Goal: Task Accomplishment & Management: Complete application form

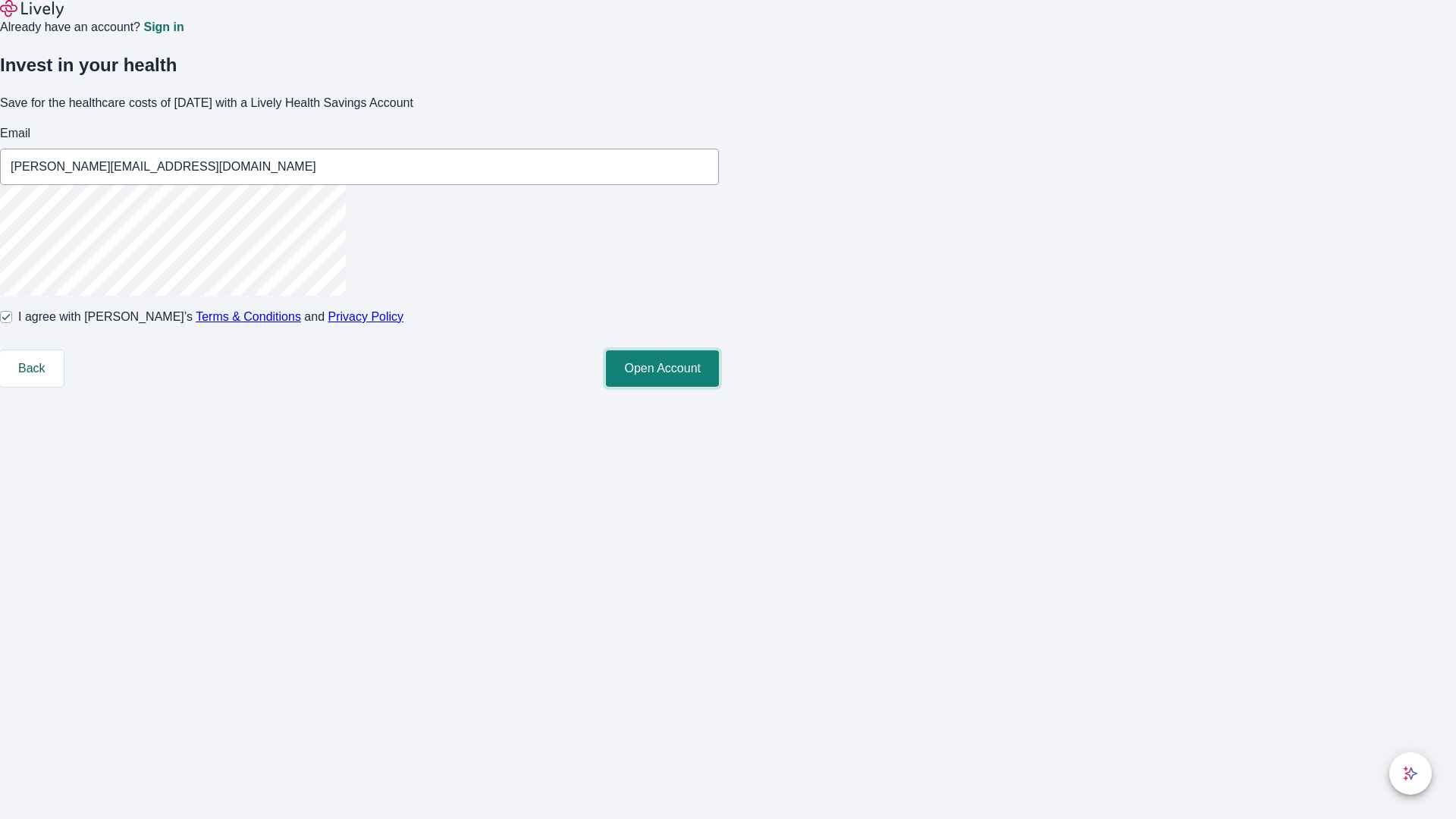
click at [719, 386] on button "Open Account" at bounding box center [663, 369] width 113 height 37
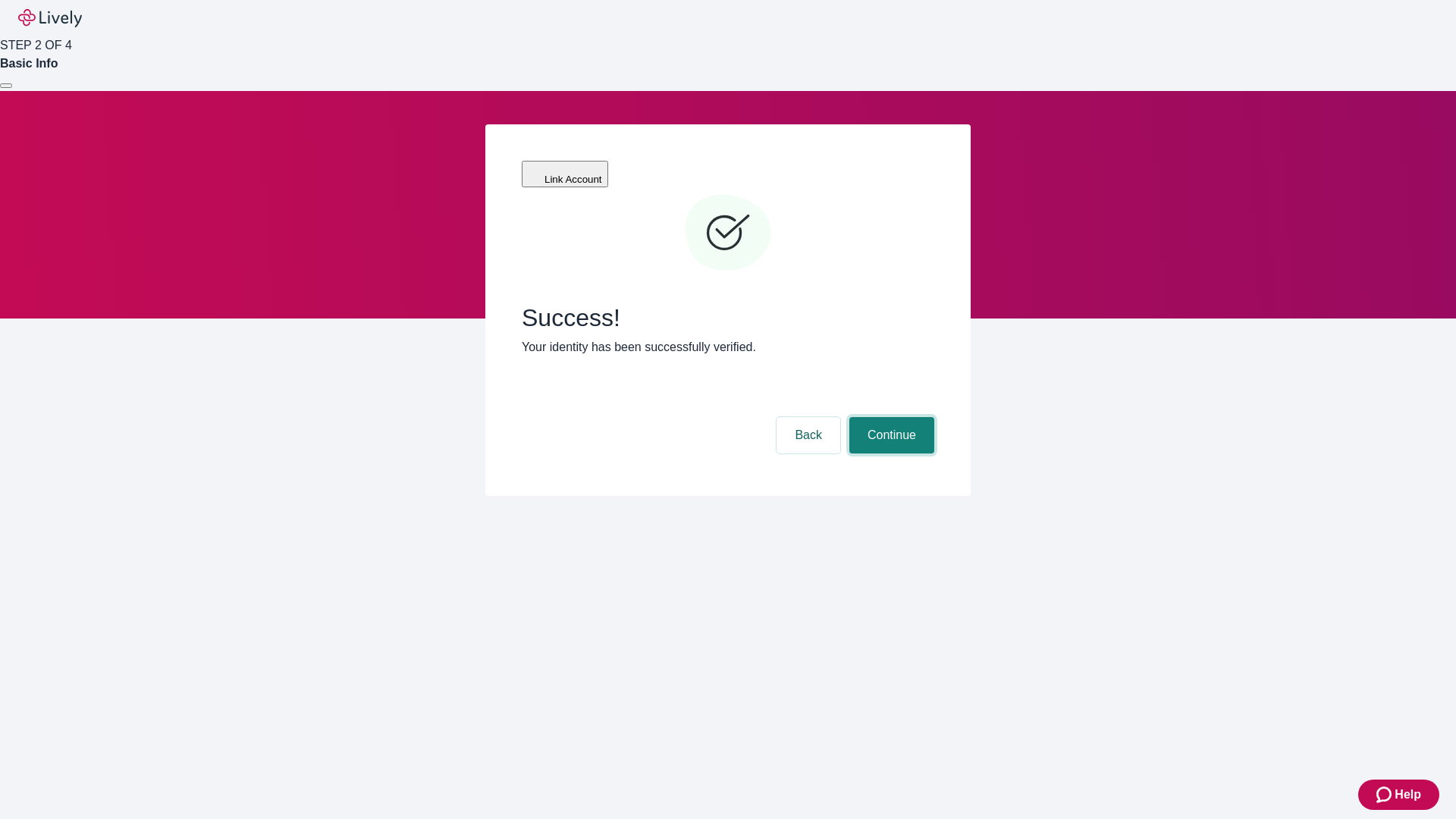
click at [890, 418] on button "Continue" at bounding box center [892, 435] width 85 height 37
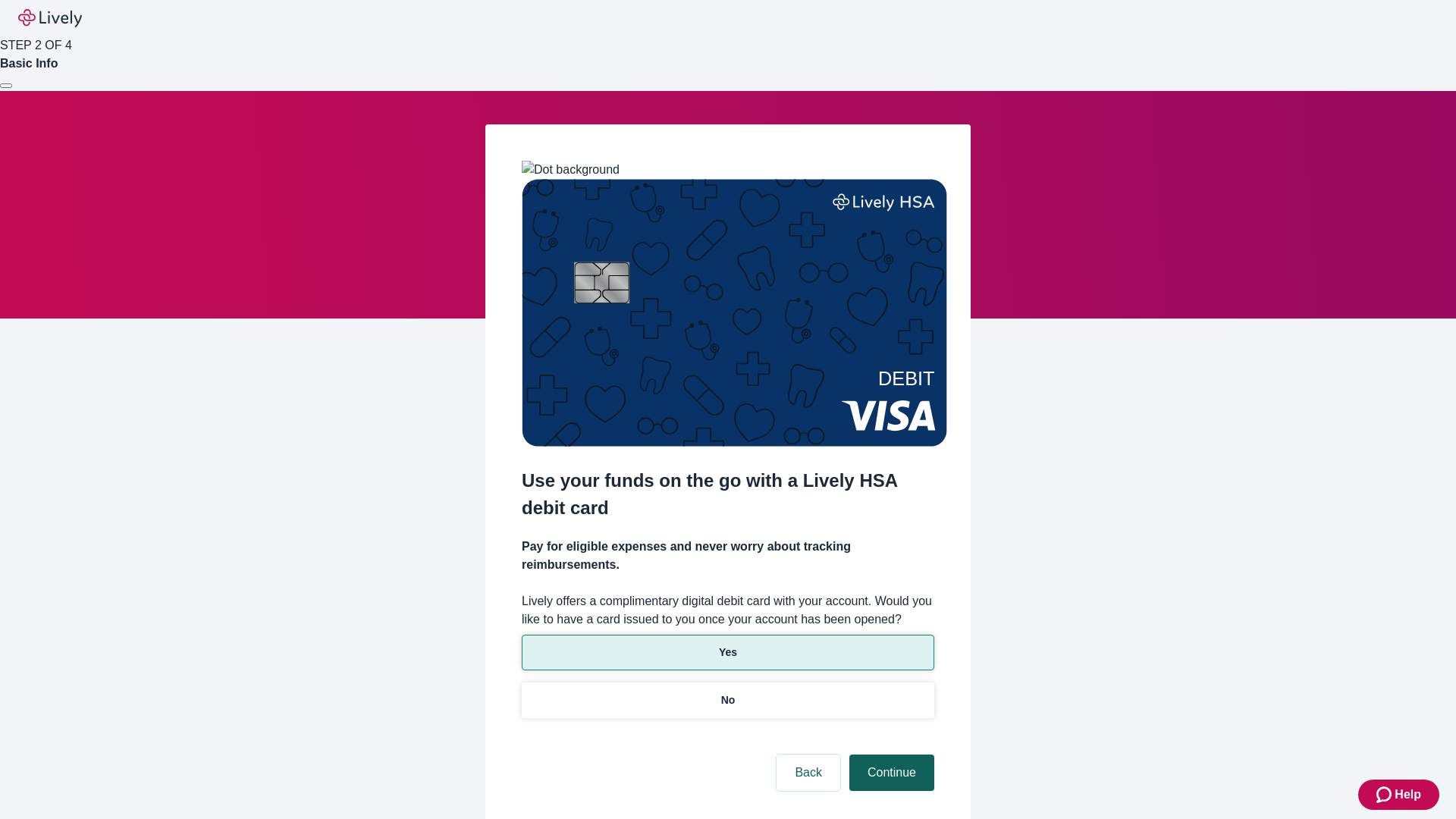
click at [728, 645] on p "Yes" at bounding box center [728, 652] width 18 height 16
click at [890, 755] on button "Continue" at bounding box center [892, 773] width 85 height 37
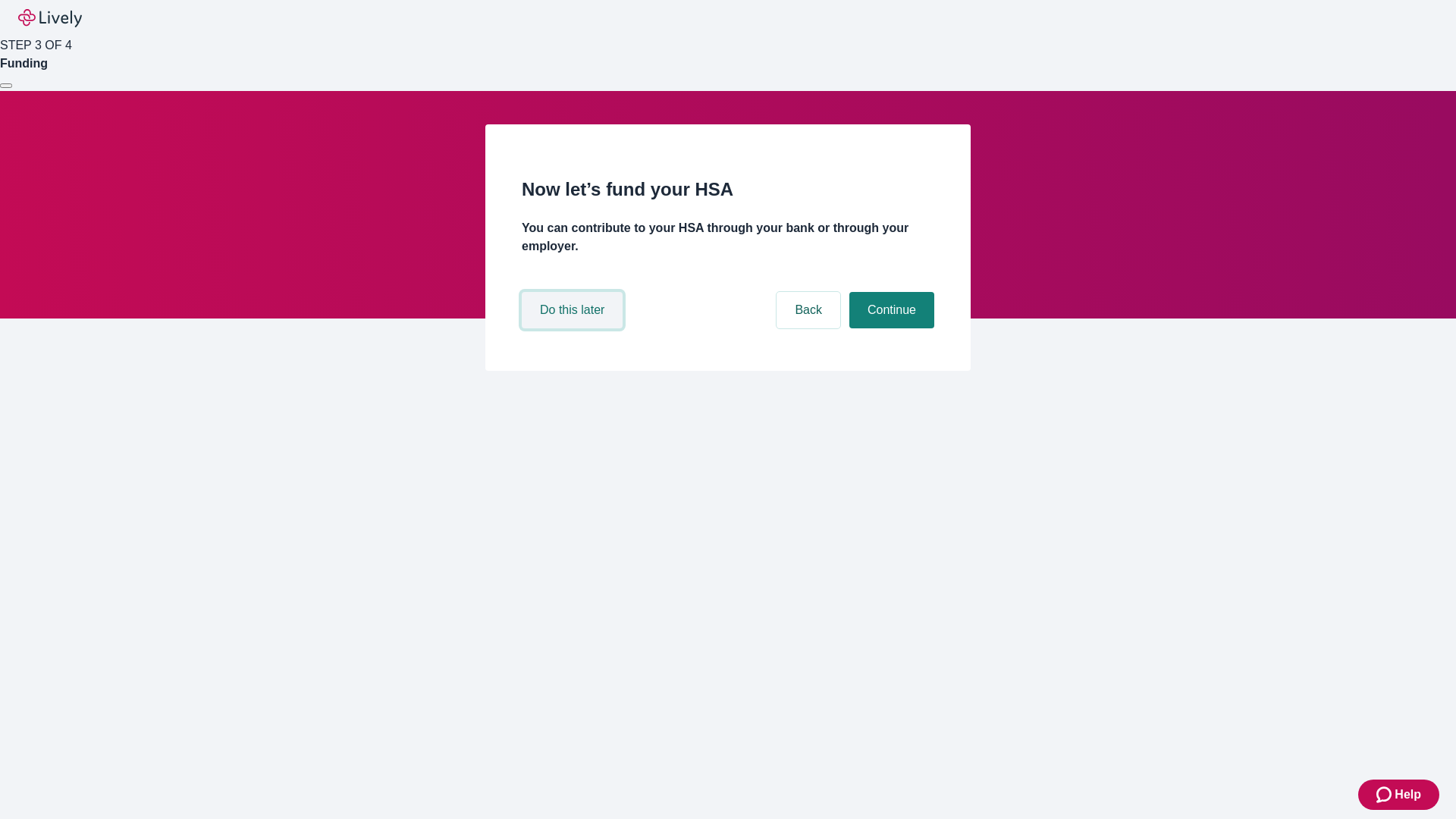
click at [574, 328] on button "Do this later" at bounding box center [572, 310] width 101 height 37
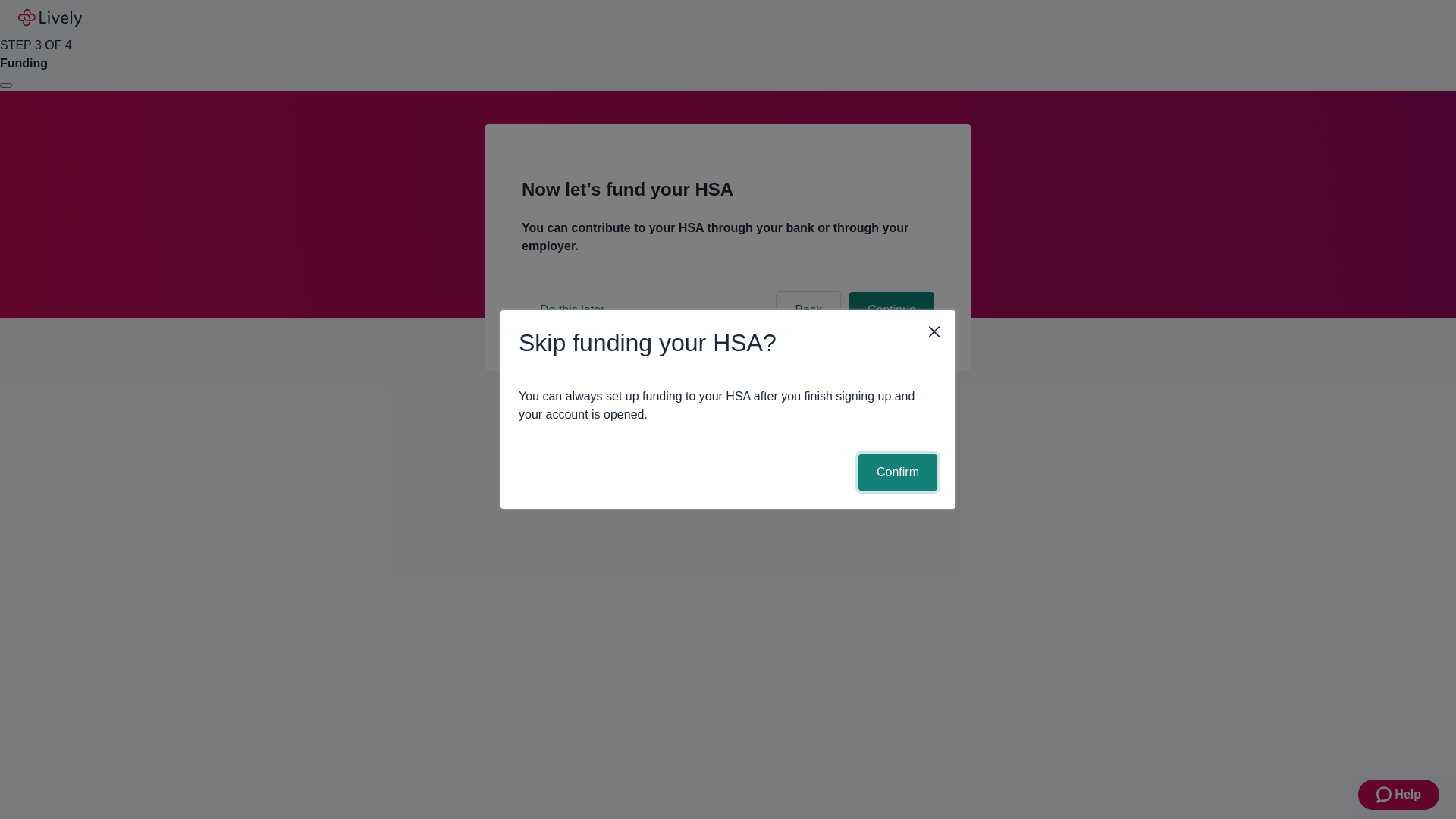
click at [895, 472] on button "Confirm" at bounding box center [898, 472] width 79 height 37
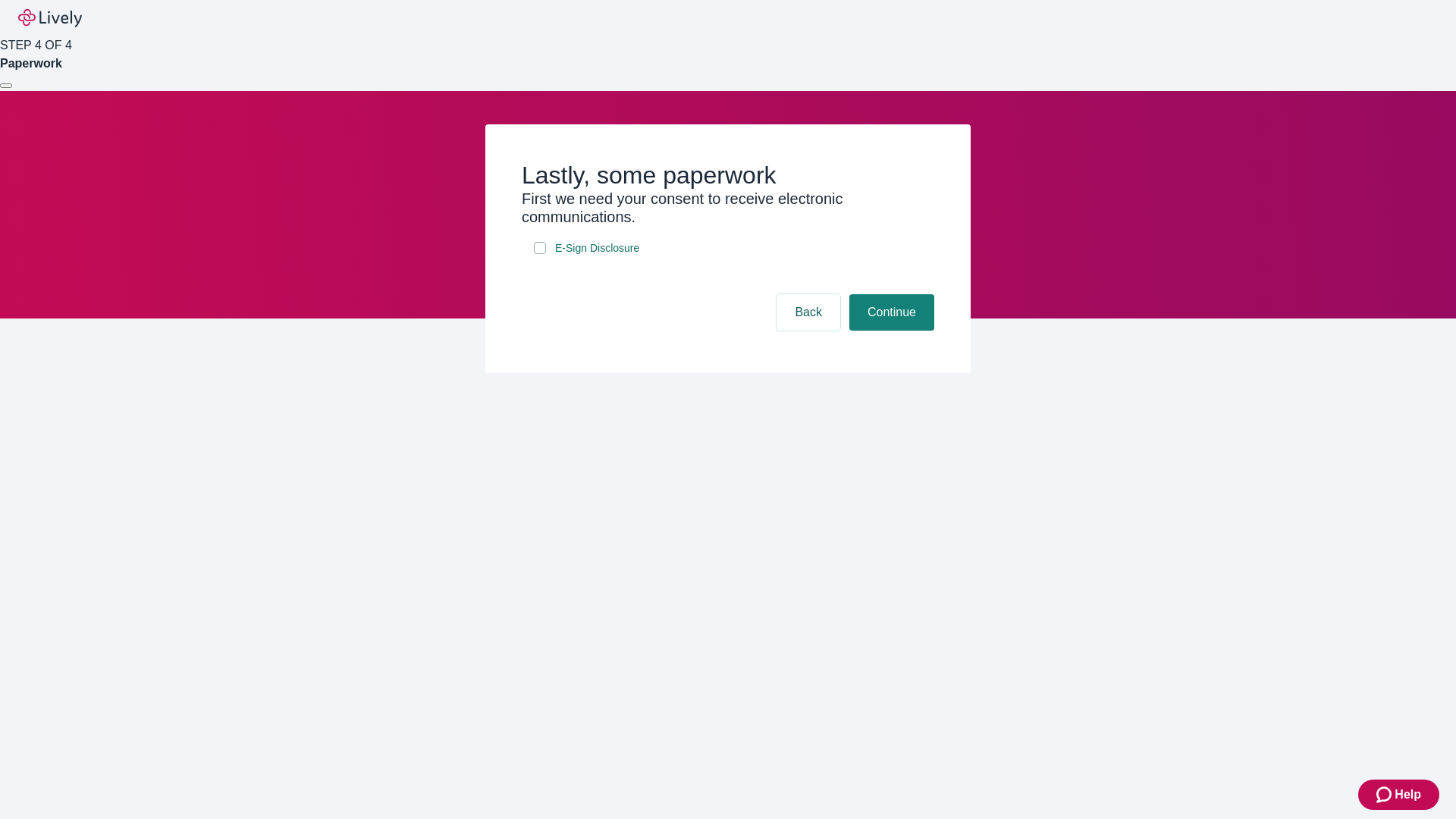
click at [540, 254] on input "E-Sign Disclosure" at bounding box center [540, 248] width 12 height 12
checkbox input "true"
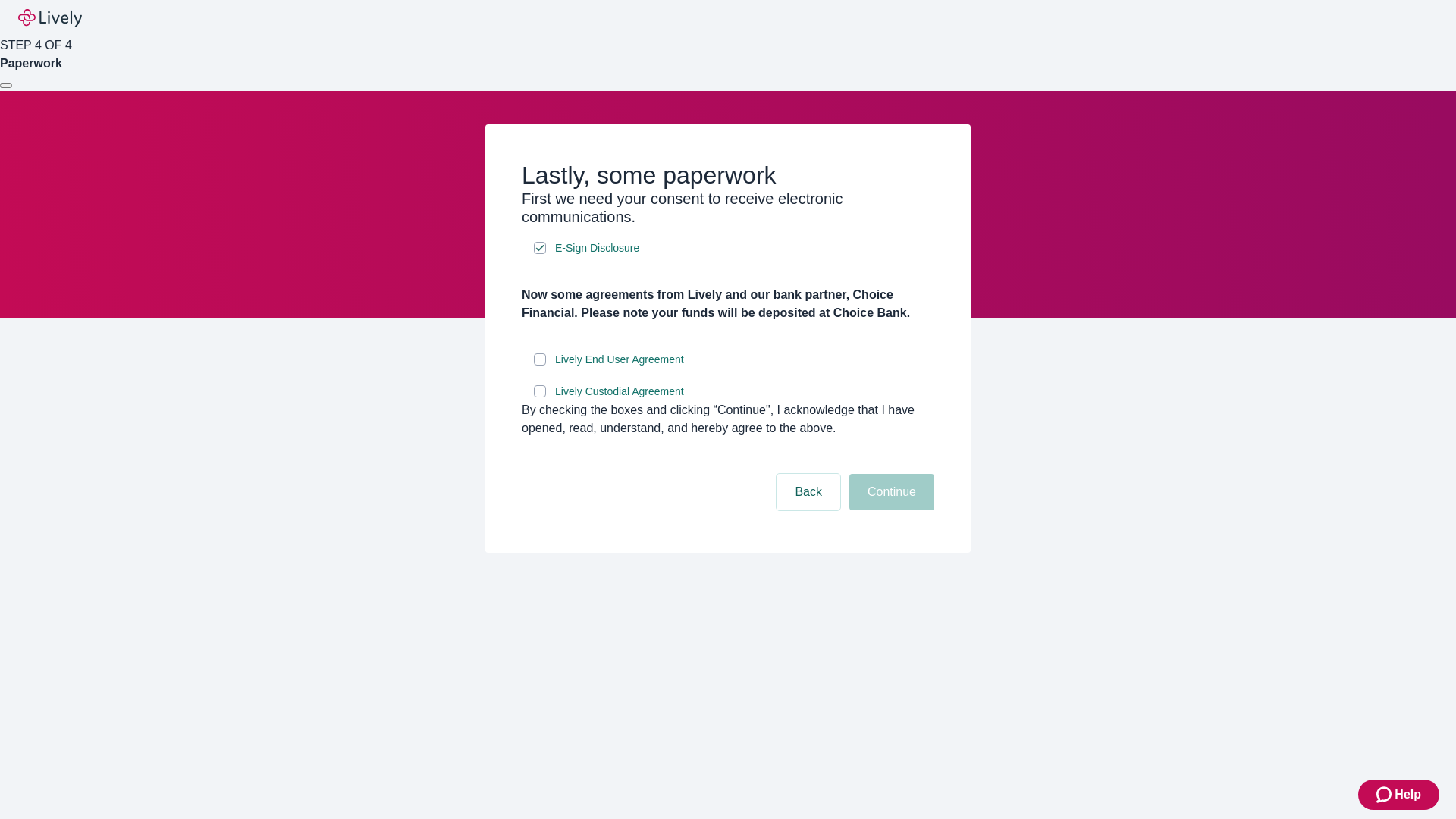
click at [540, 366] on input "Lively End User Agreement" at bounding box center [540, 359] width 12 height 12
checkbox input "true"
click at [540, 398] on input "Lively Custodial Agreement" at bounding box center [540, 391] width 12 height 12
checkbox input "true"
click at [890, 511] on button "Continue" at bounding box center [892, 492] width 85 height 37
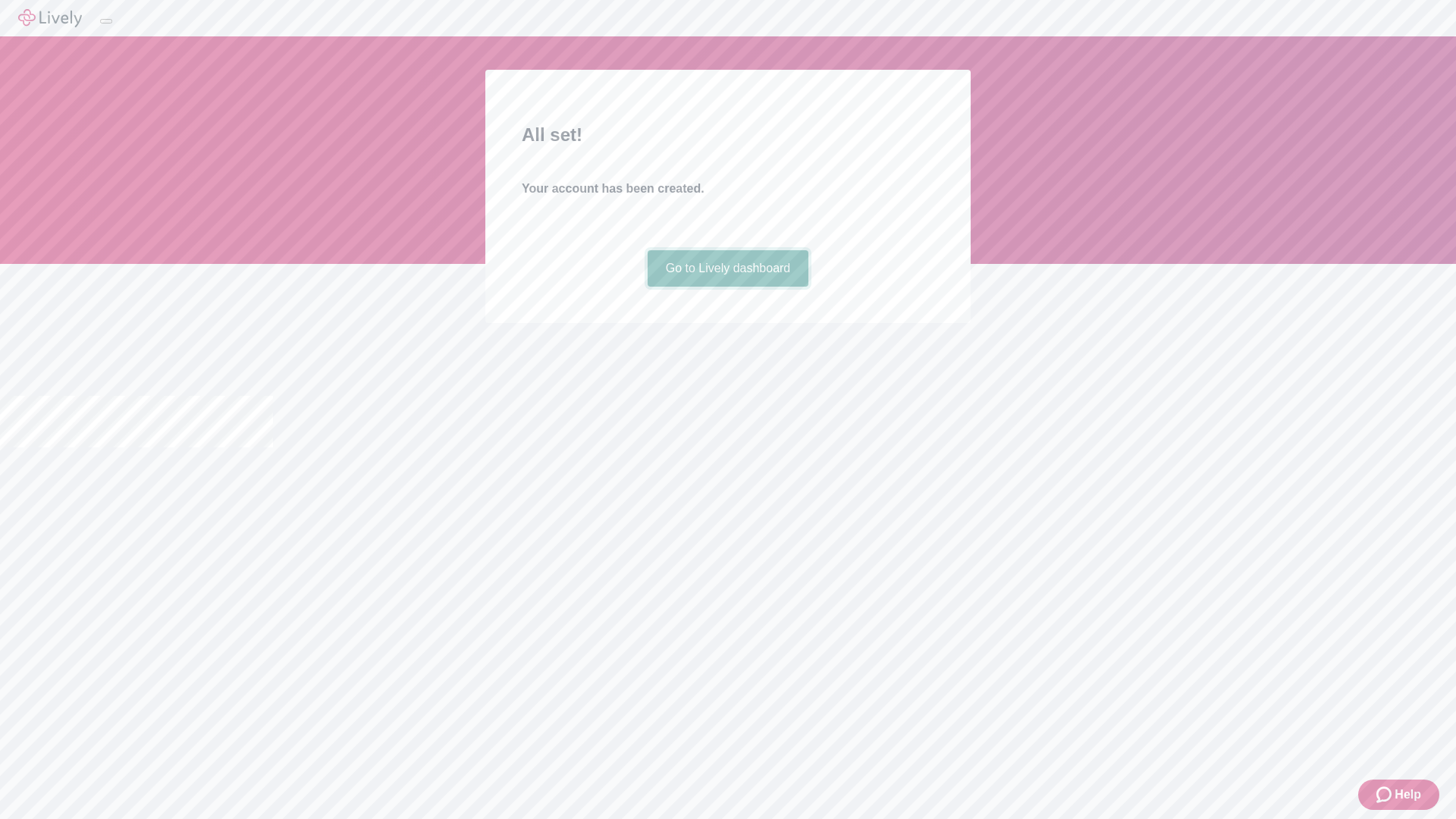
click at [728, 287] on link "Go to Lively dashboard" at bounding box center [728, 269] width 161 height 37
